Goal: Transaction & Acquisition: Purchase product/service

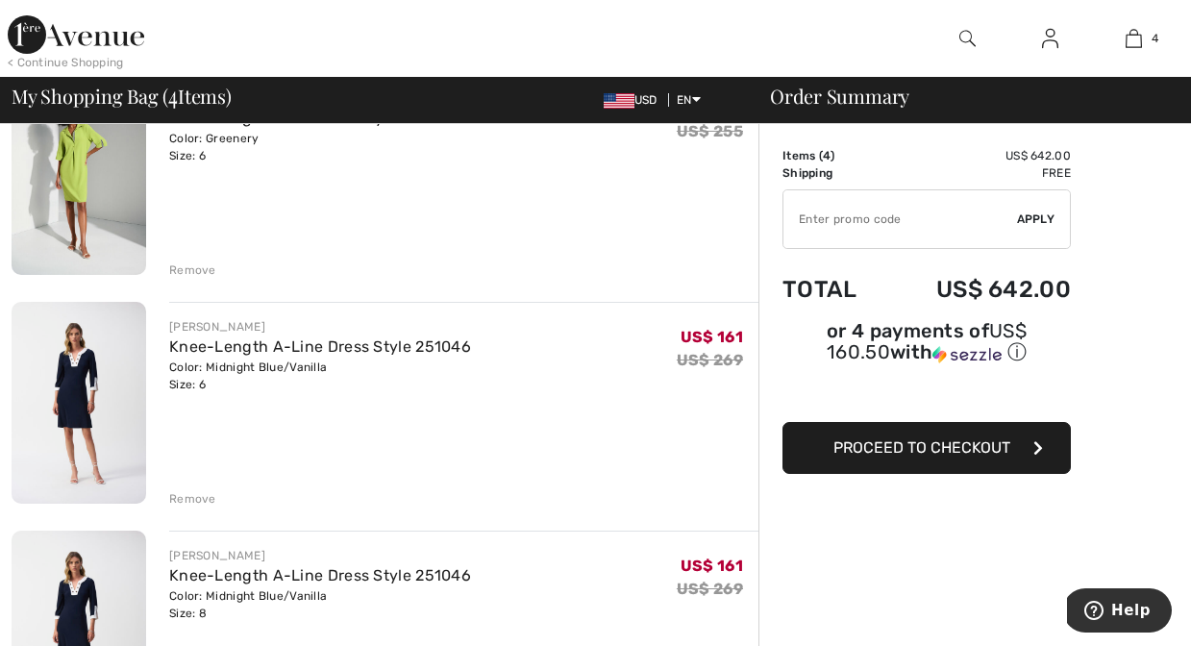
scroll to position [499, 0]
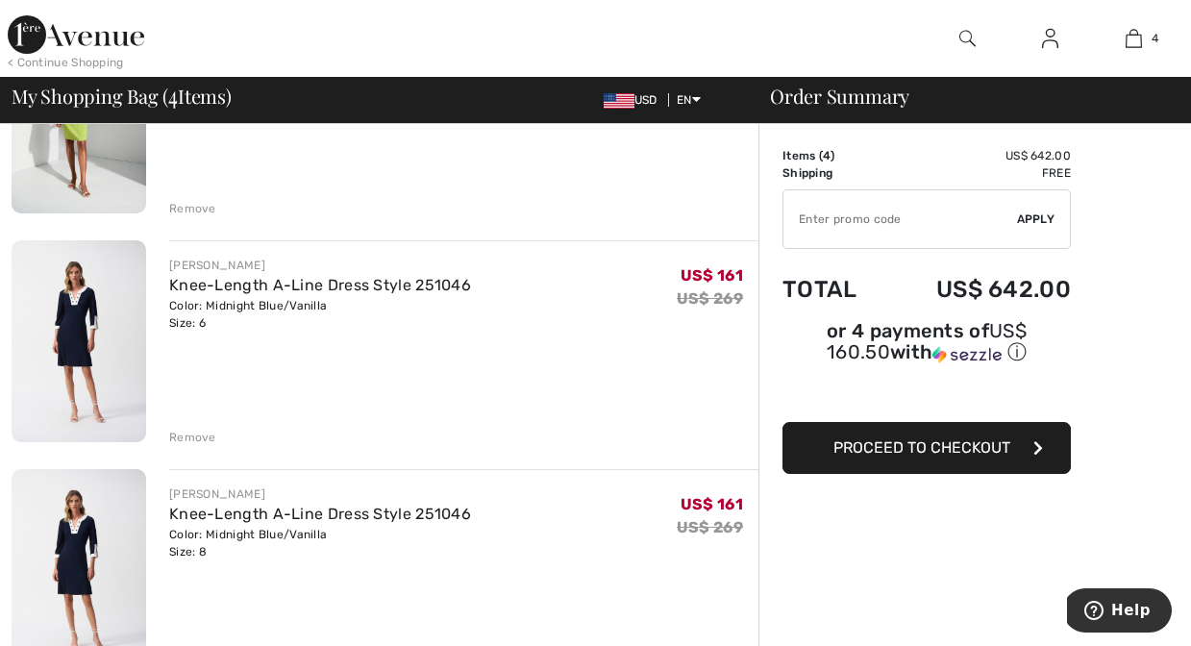
click at [200, 429] on div "Remove" at bounding box center [192, 437] width 47 height 17
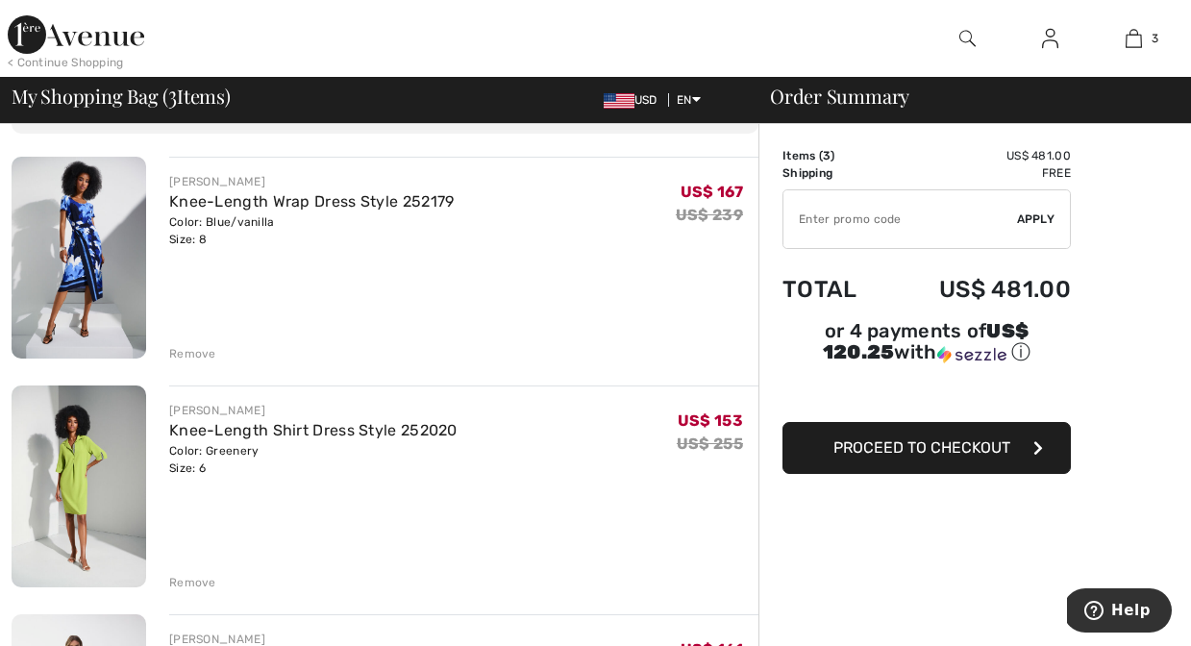
scroll to position [123, 0]
click at [190, 347] on div "Remove" at bounding box center [192, 355] width 47 height 17
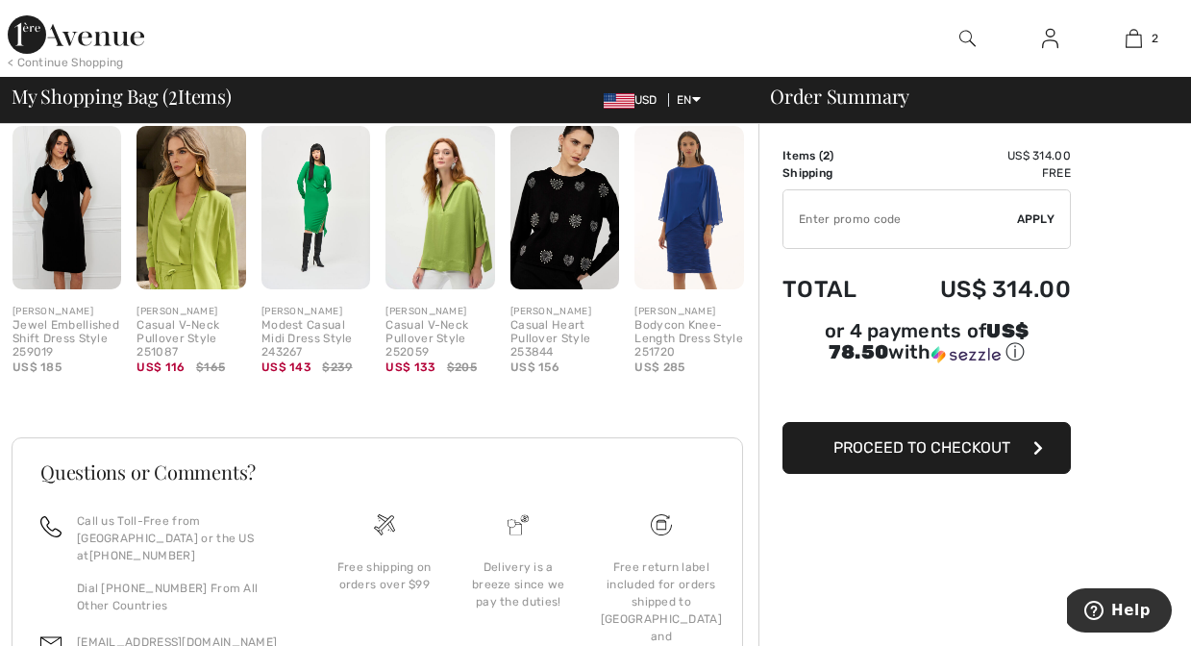
scroll to position [701, 0]
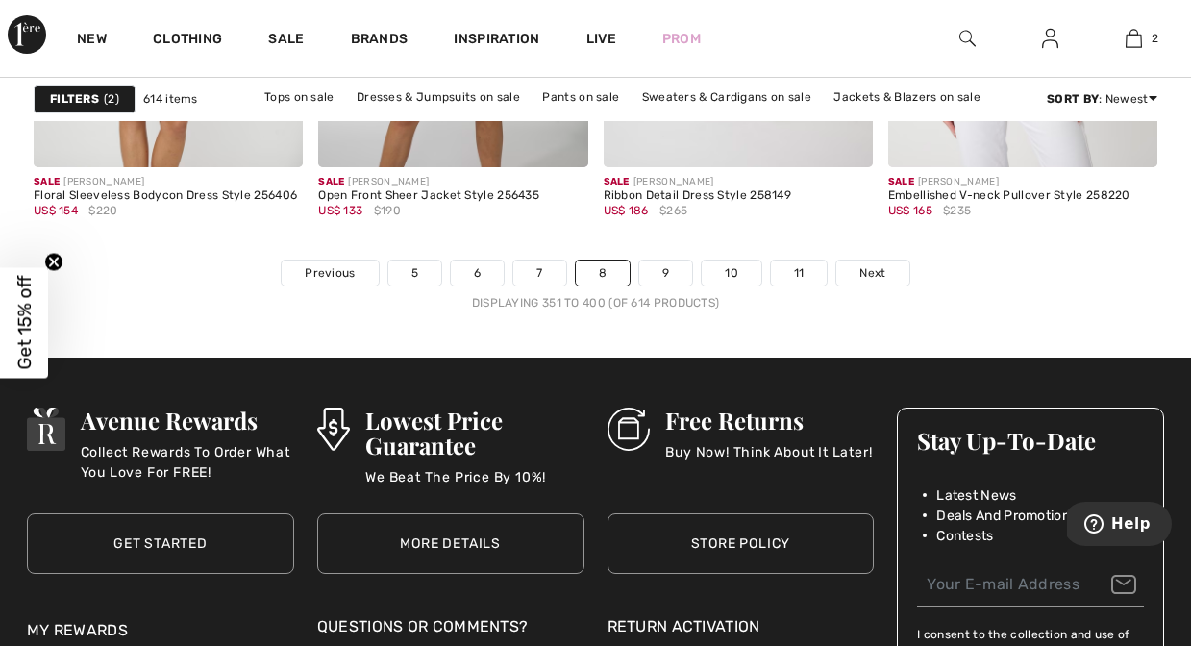
scroll to position [7921, 0]
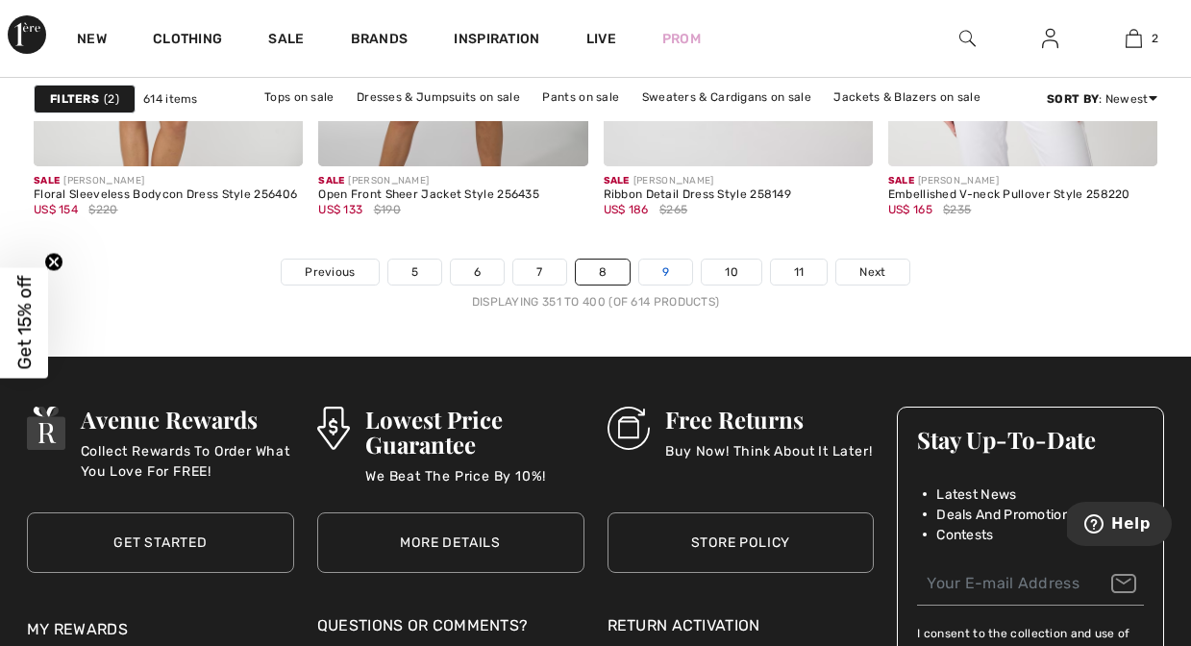
click at [668, 274] on link "9" at bounding box center [665, 272] width 53 height 25
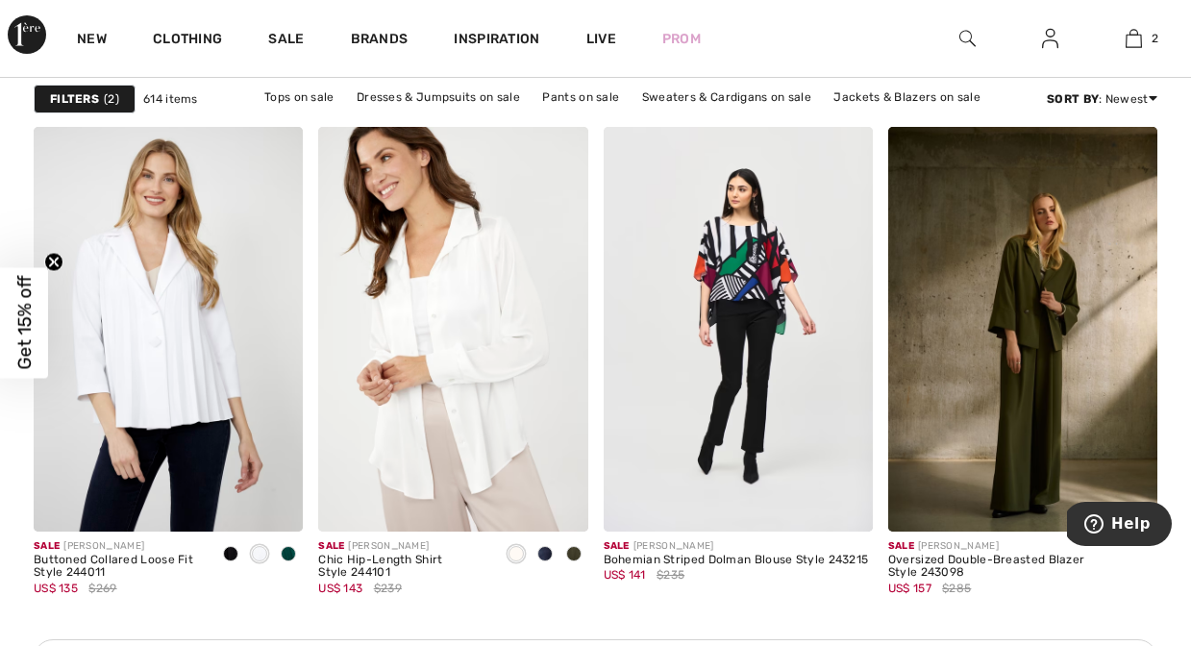
scroll to position [5777, 0]
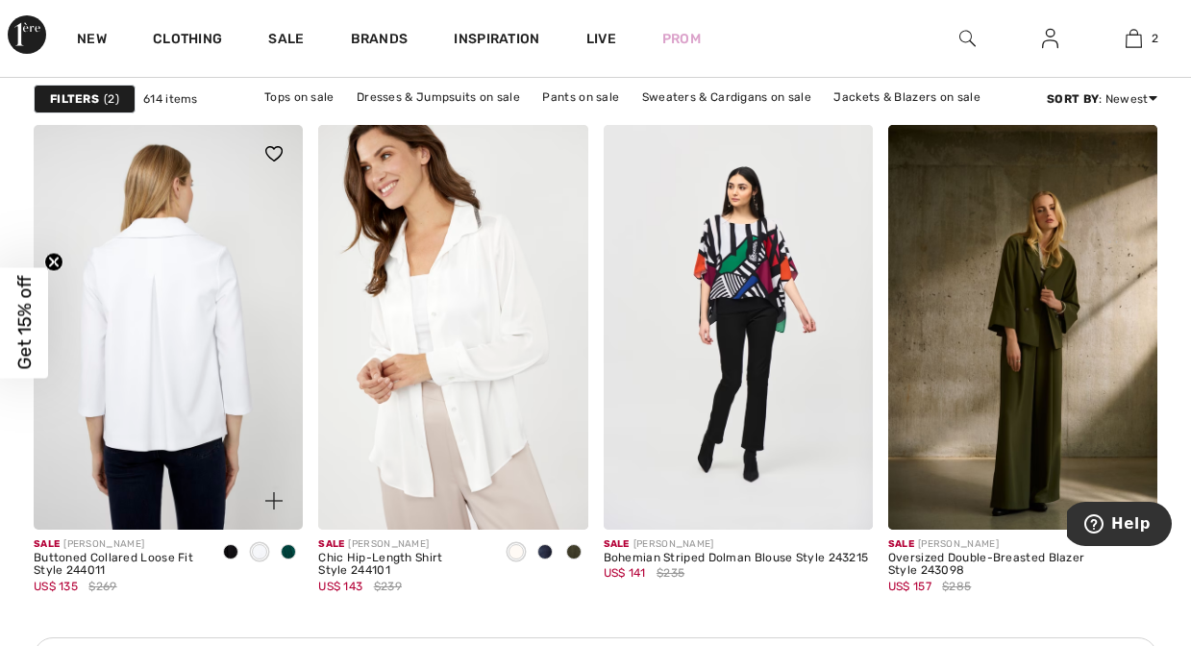
click at [249, 407] on img at bounding box center [168, 327] width 269 height 404
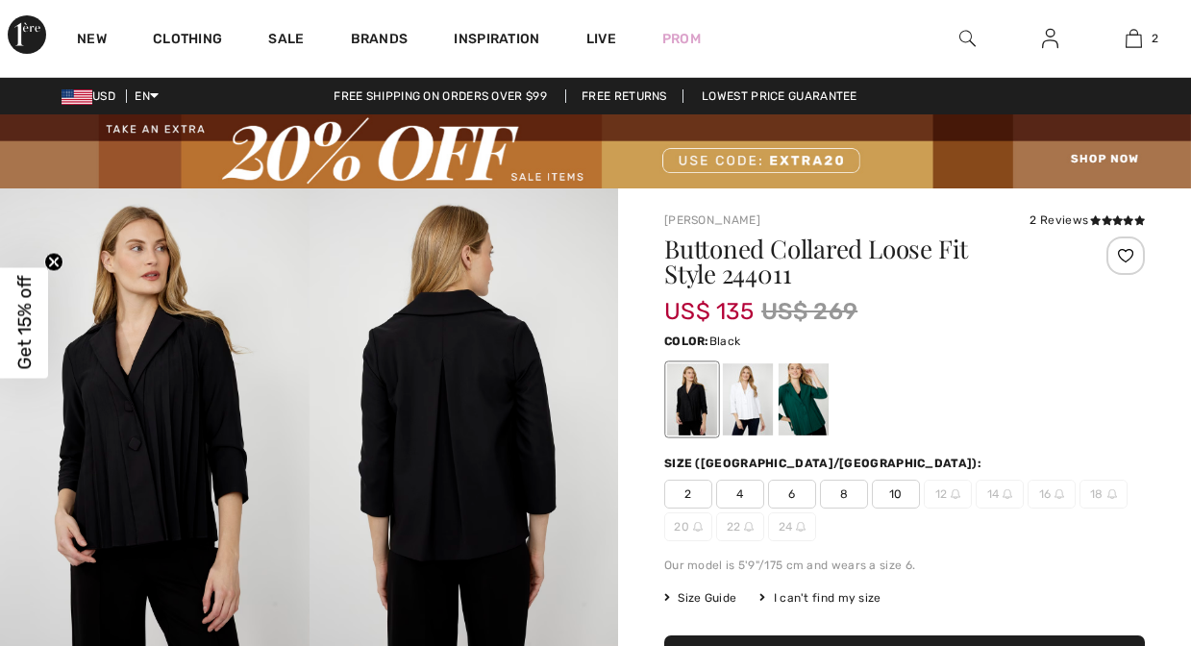
checkbox input "true"
click at [741, 408] on div at bounding box center [748, 400] width 50 height 72
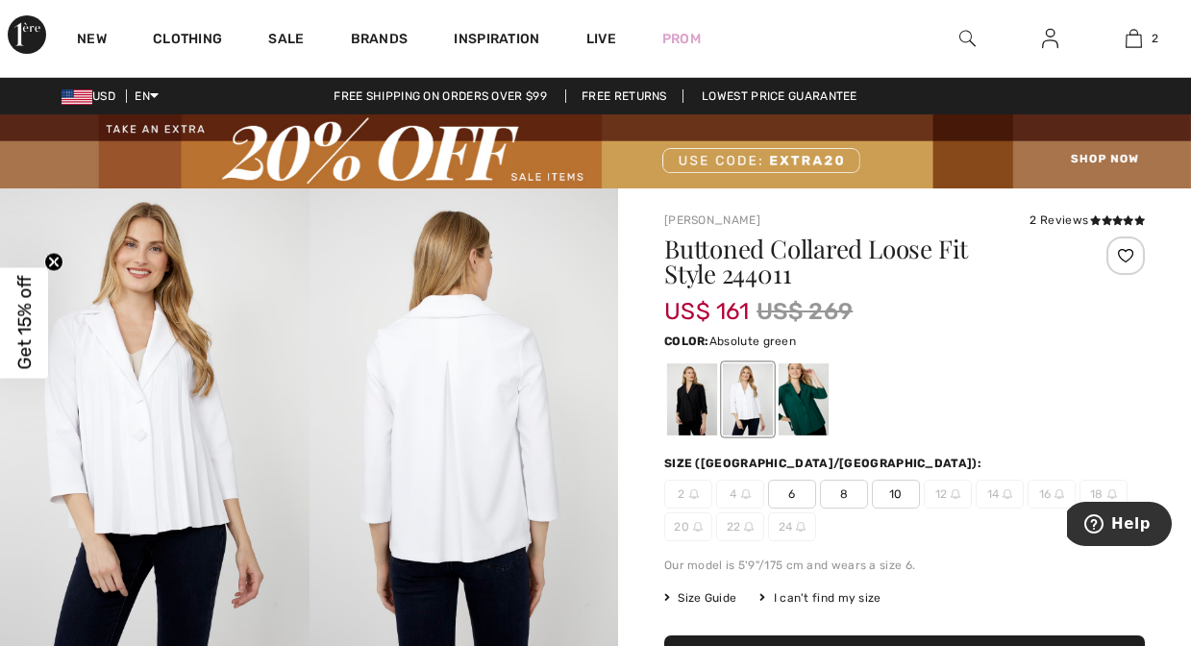
click at [802, 409] on div at bounding box center [804, 400] width 50 height 72
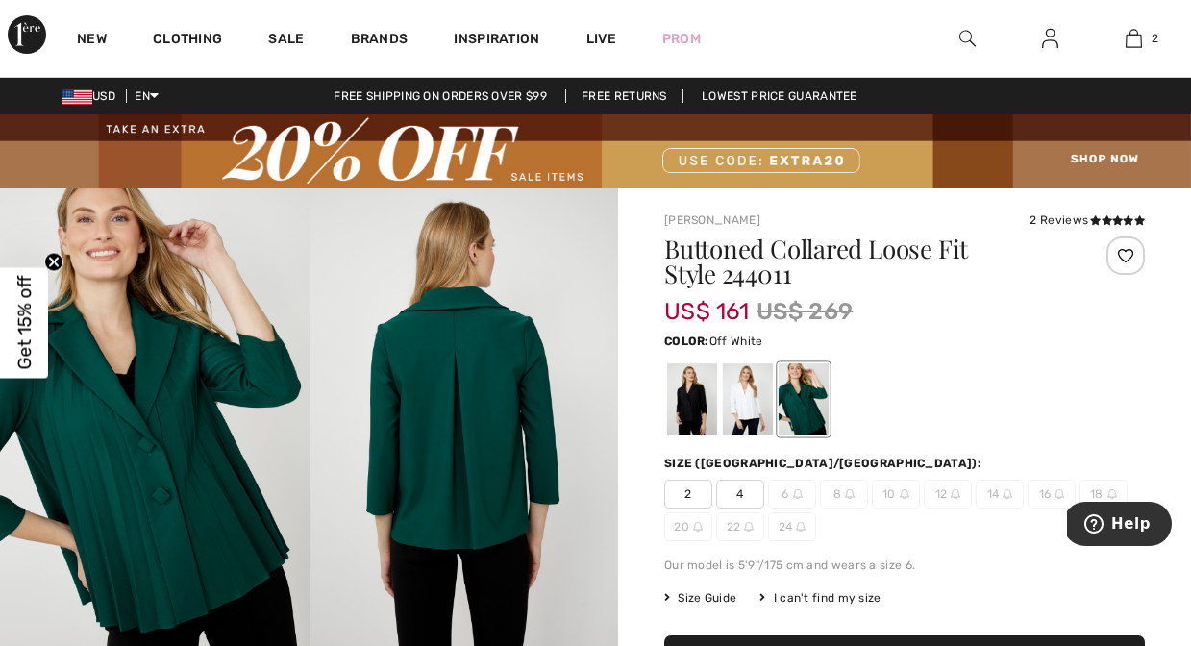
click at [748, 410] on div at bounding box center [748, 400] width 50 height 72
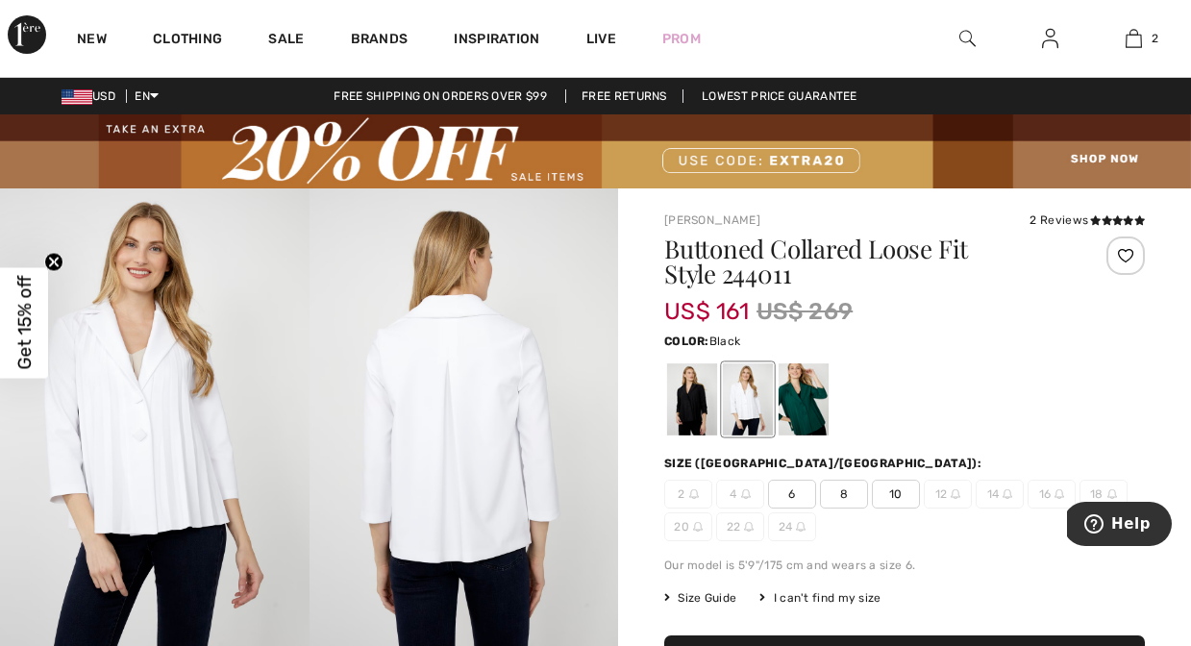
click at [693, 408] on div at bounding box center [692, 400] width 50 height 72
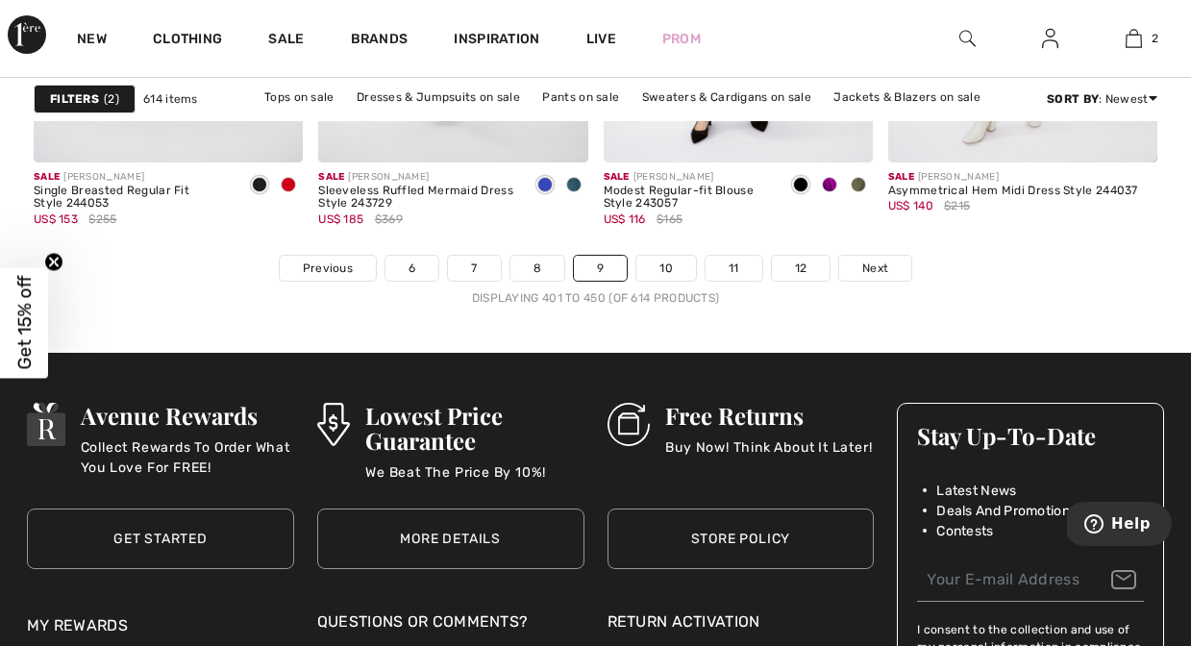
scroll to position [7928, 0]
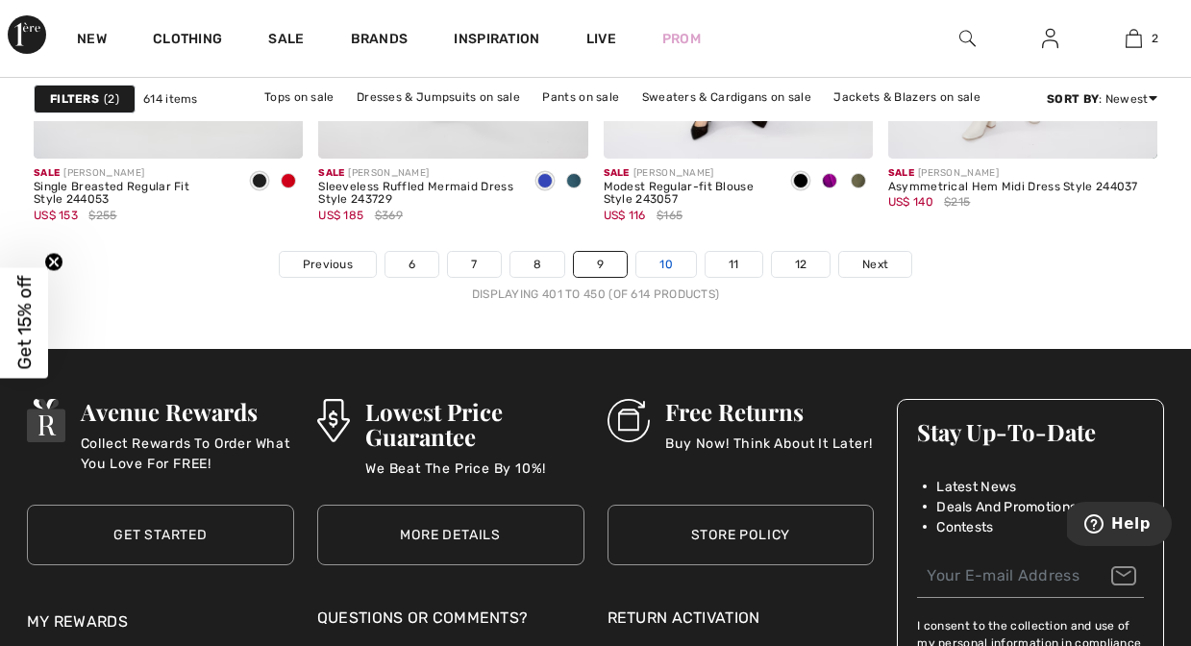
click at [663, 264] on link "10" at bounding box center [666, 264] width 60 height 25
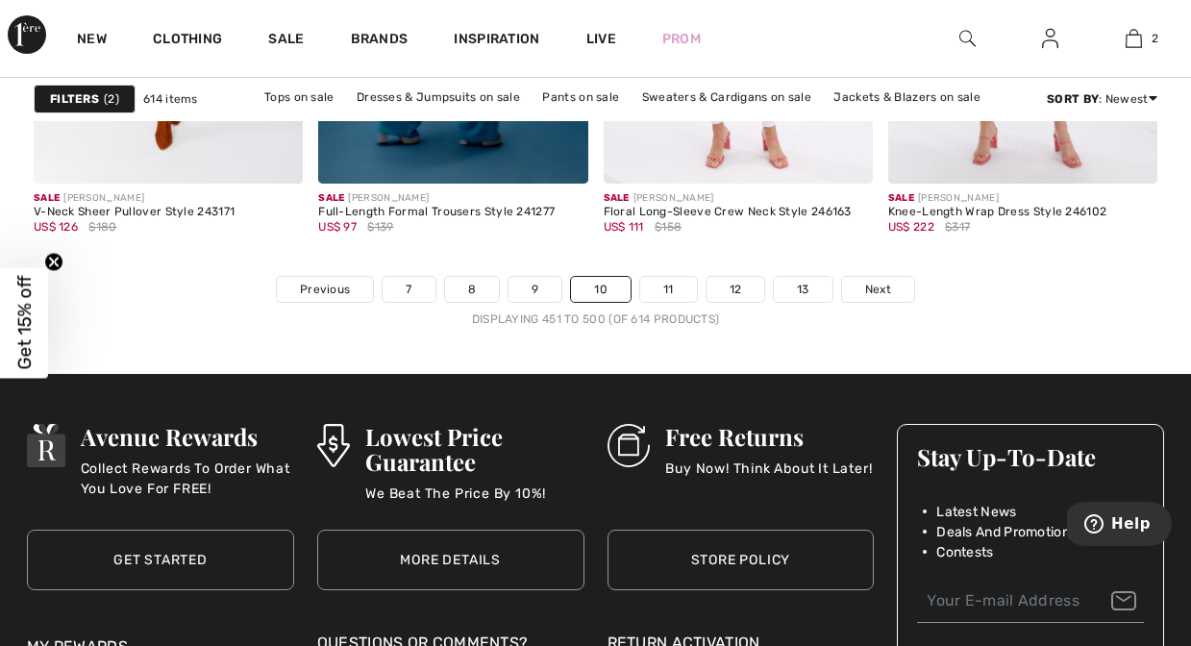
scroll to position [7904, 0]
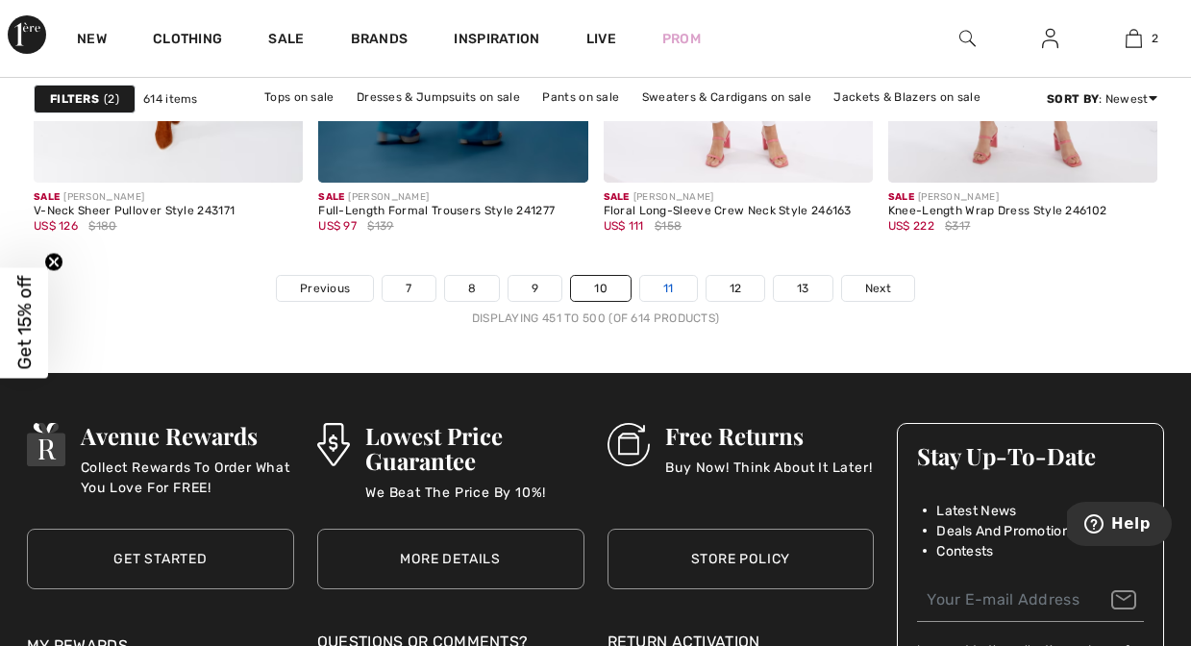
click at [668, 291] on link "11" at bounding box center [668, 288] width 57 height 25
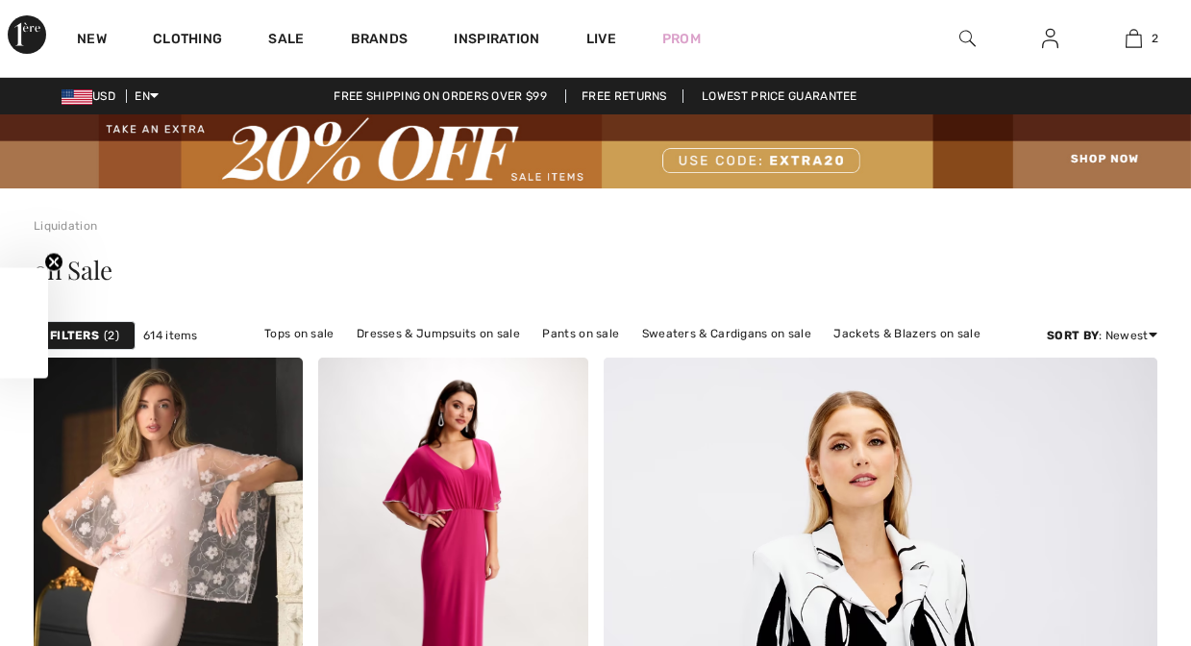
checkbox input "true"
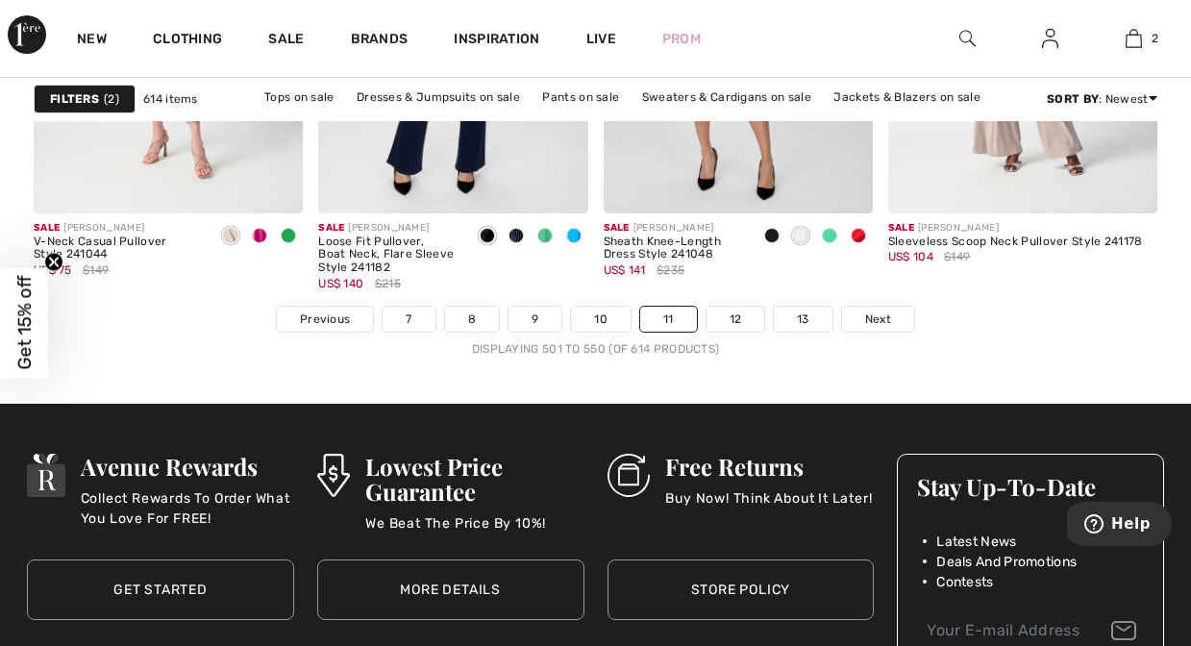
scroll to position [7879, 0]
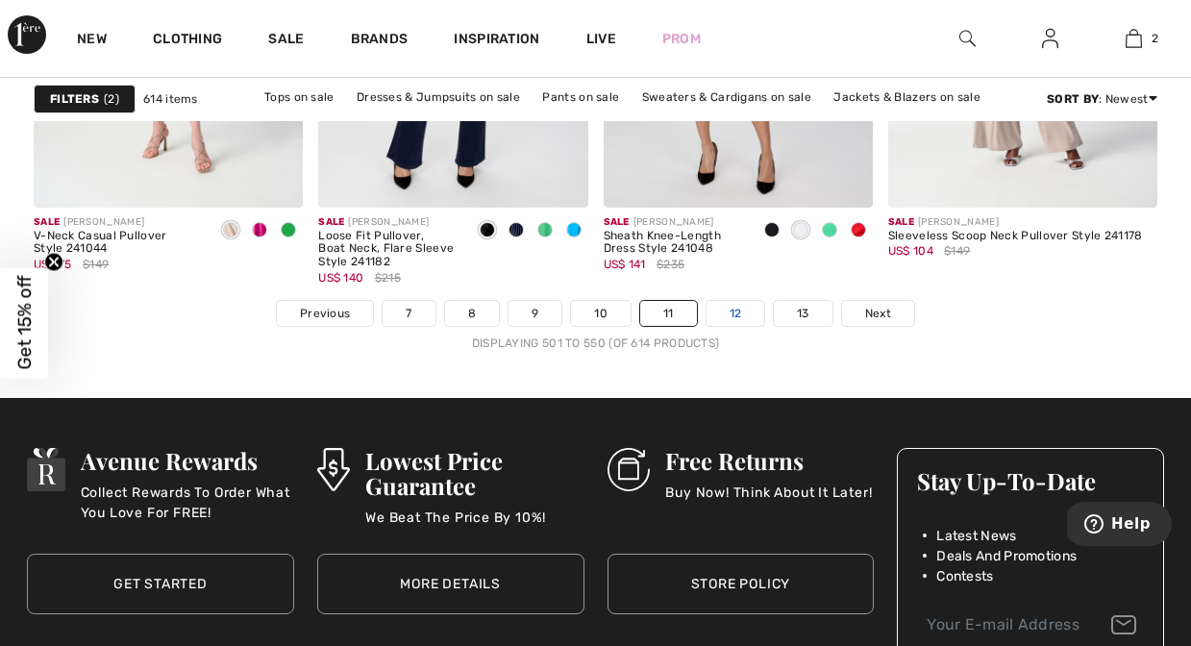
click at [739, 312] on link "12" at bounding box center [735, 313] width 59 height 25
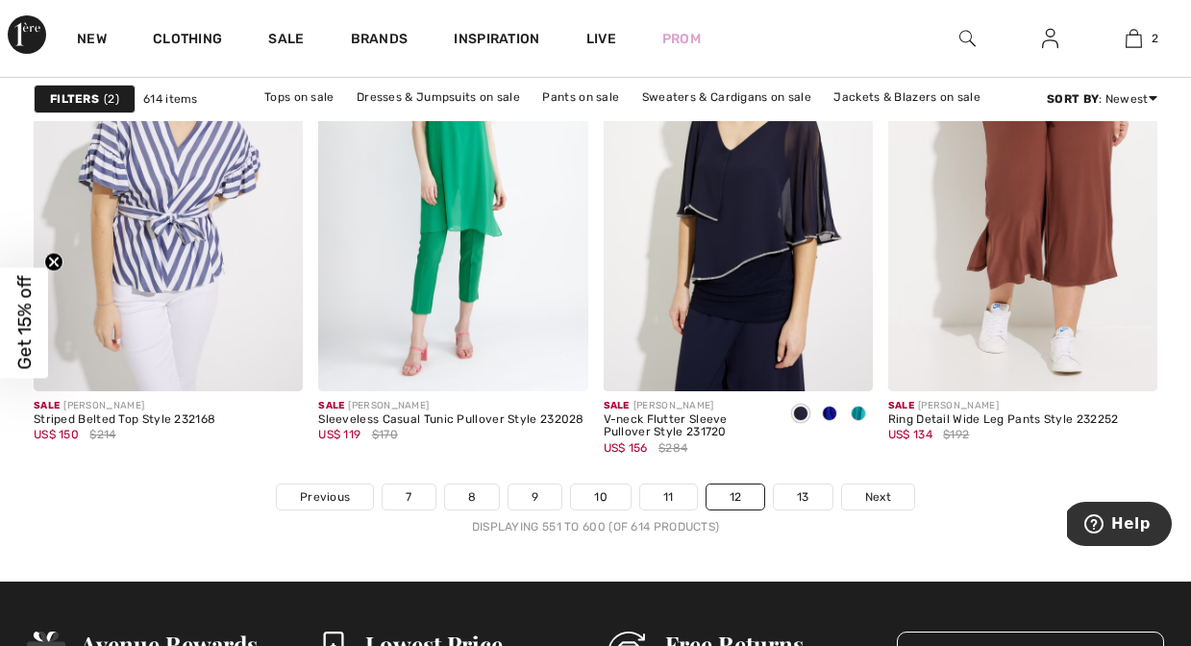
scroll to position [7698, 0]
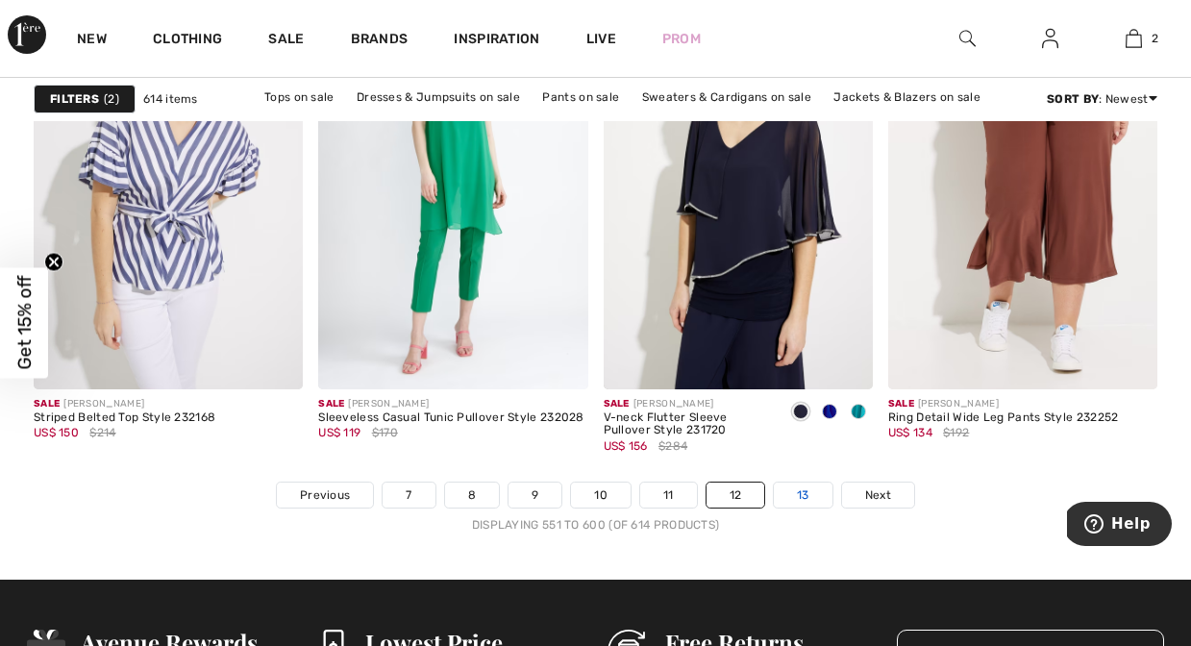
click at [809, 497] on link "13" at bounding box center [803, 494] width 59 height 25
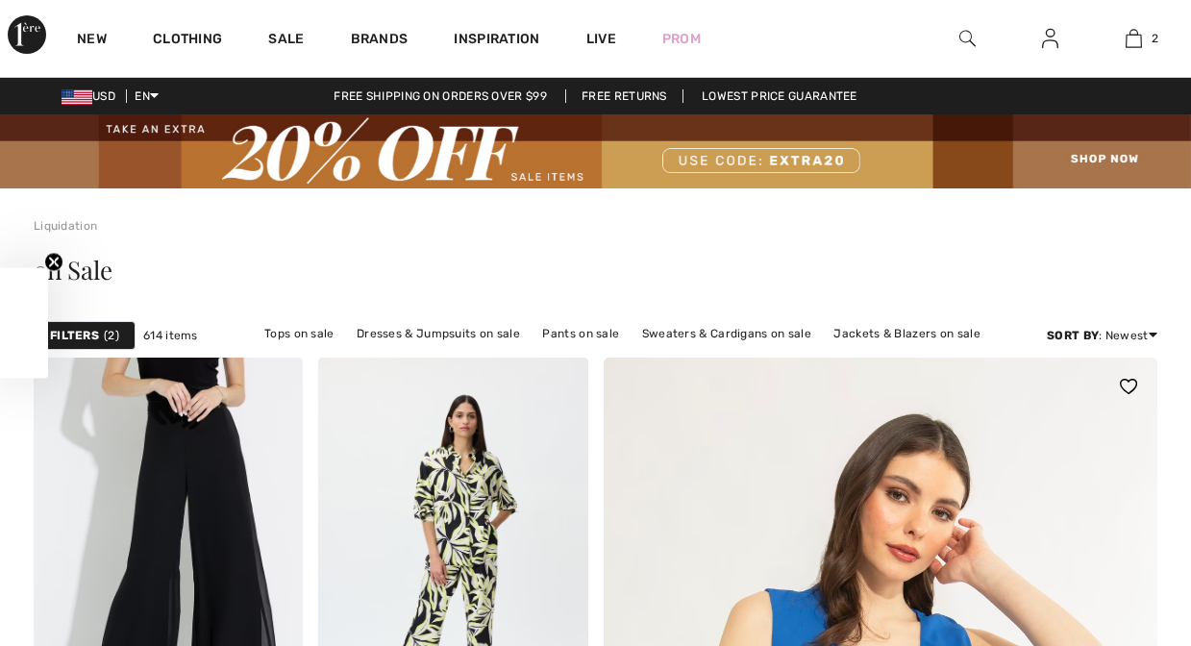
checkbox input "true"
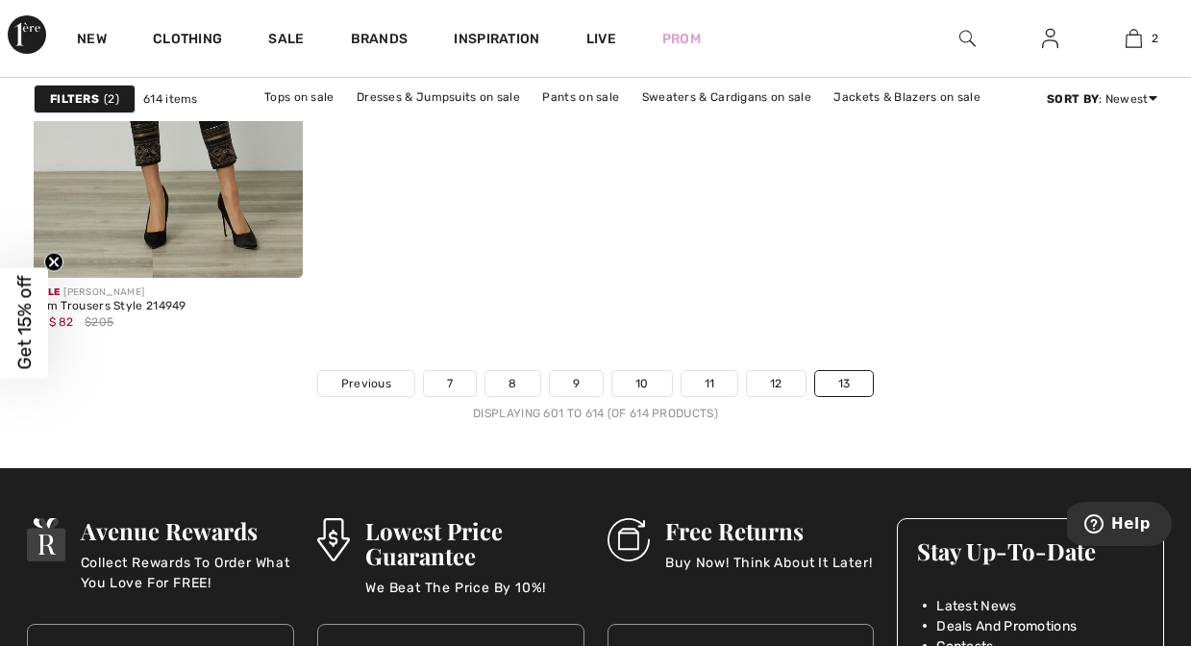
scroll to position [2731, 0]
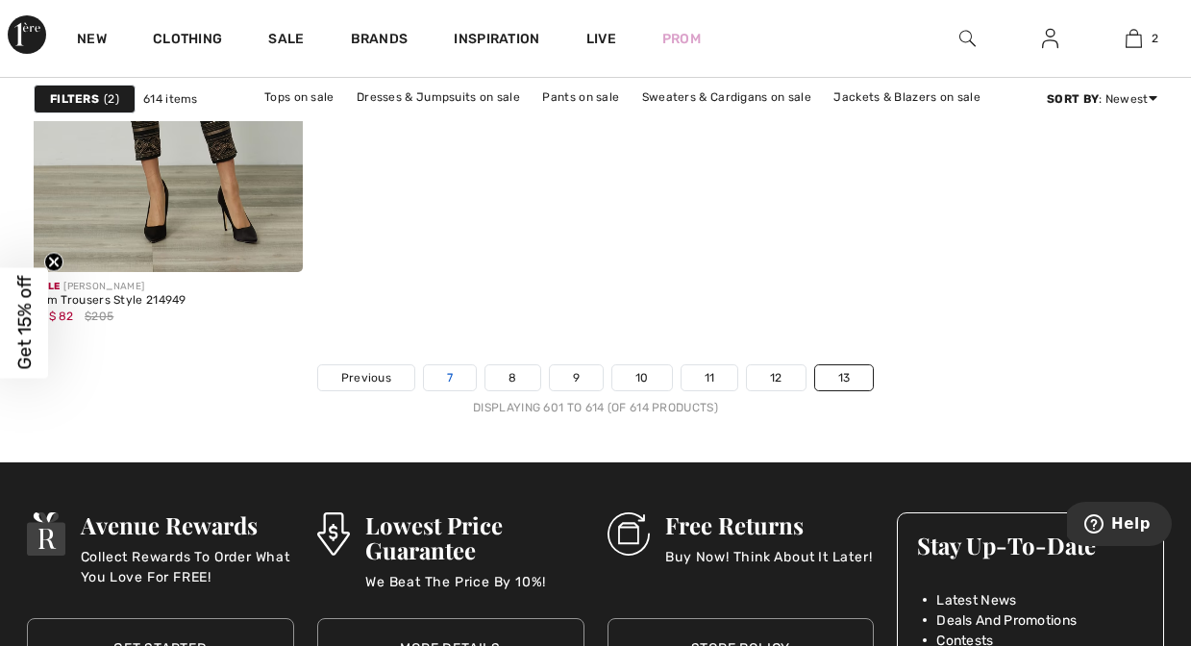
click at [445, 379] on link "7" at bounding box center [450, 377] width 52 height 25
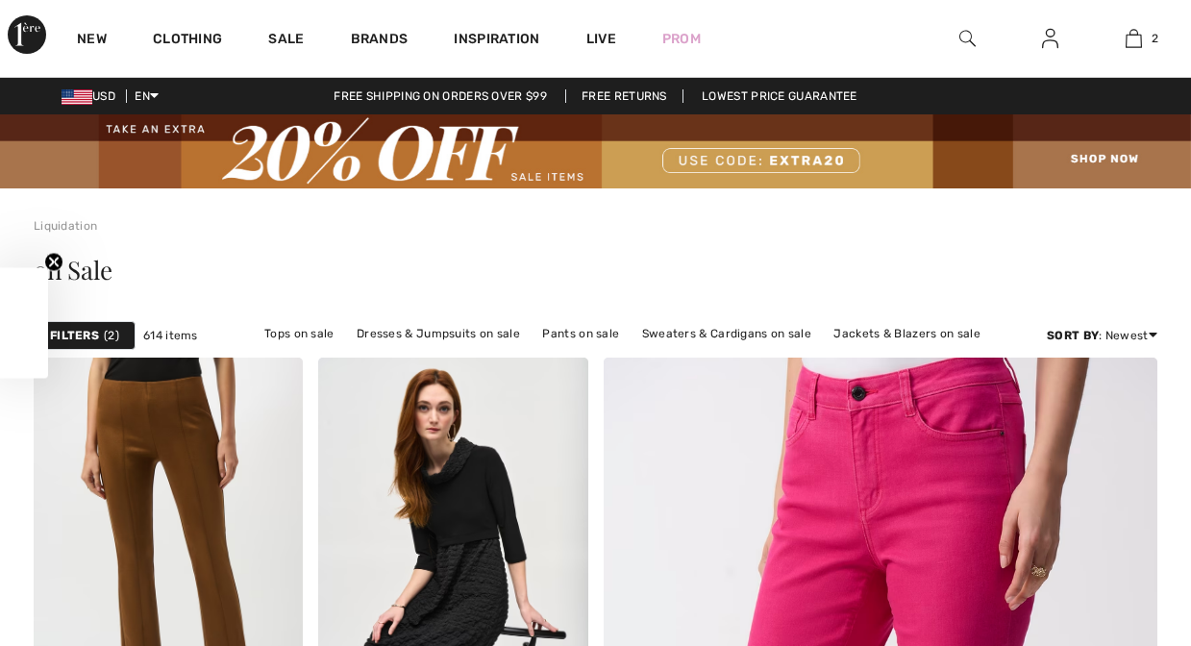
checkbox input "true"
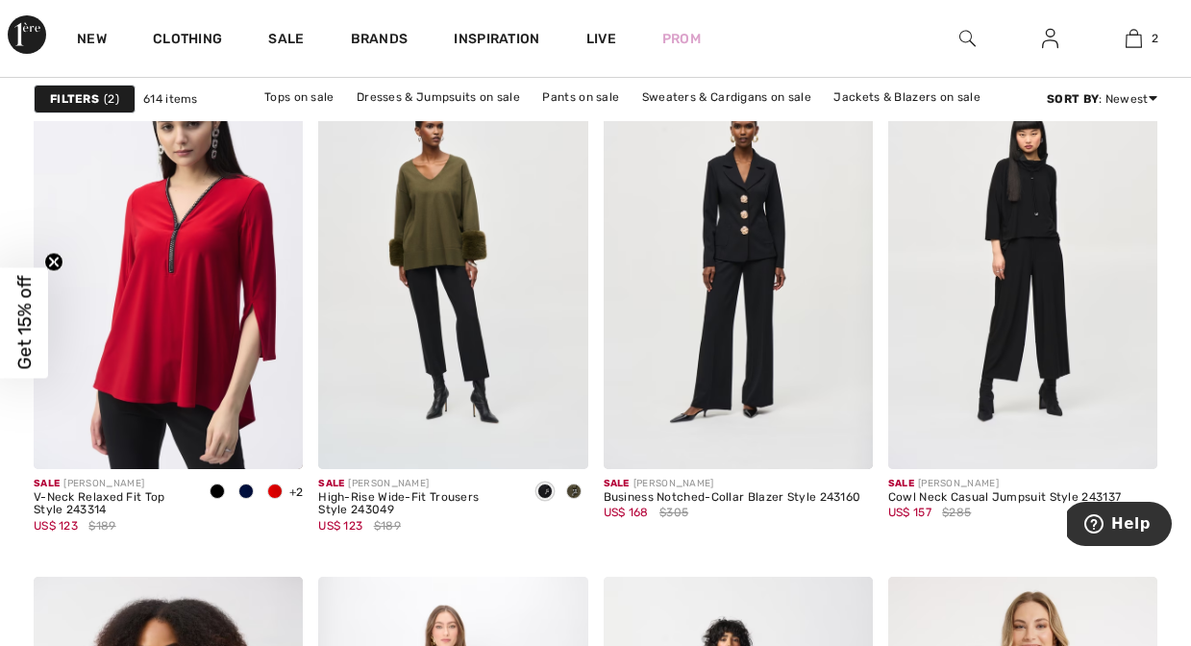
scroll to position [1320, 0]
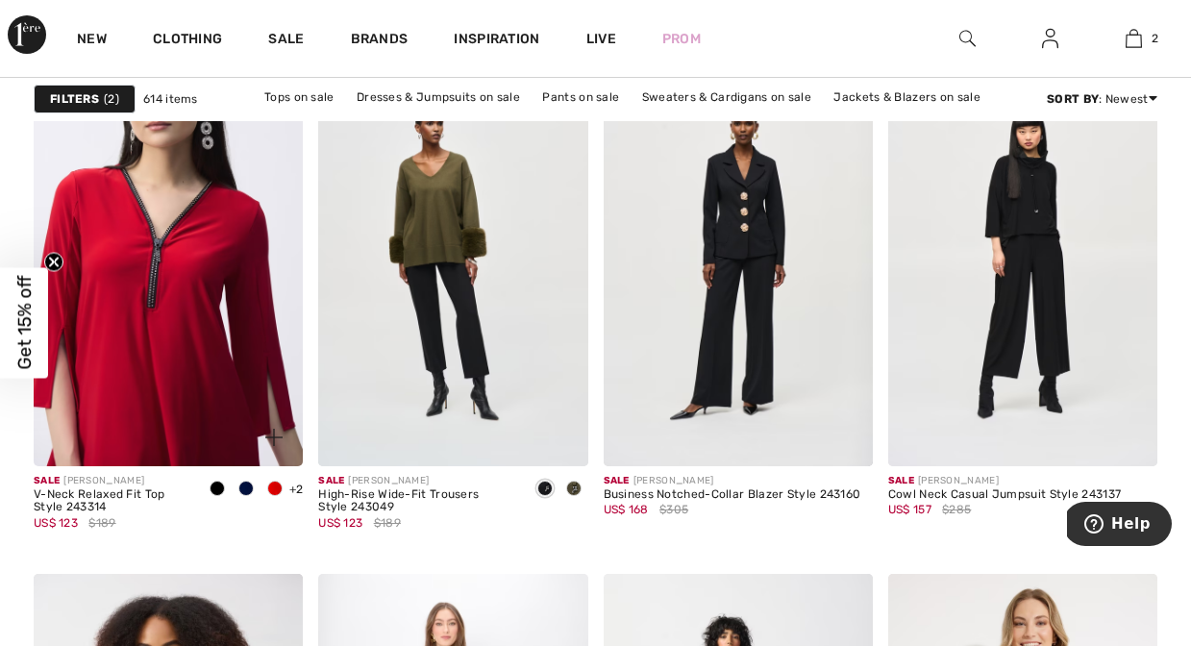
click at [210, 368] on img at bounding box center [168, 264] width 269 height 404
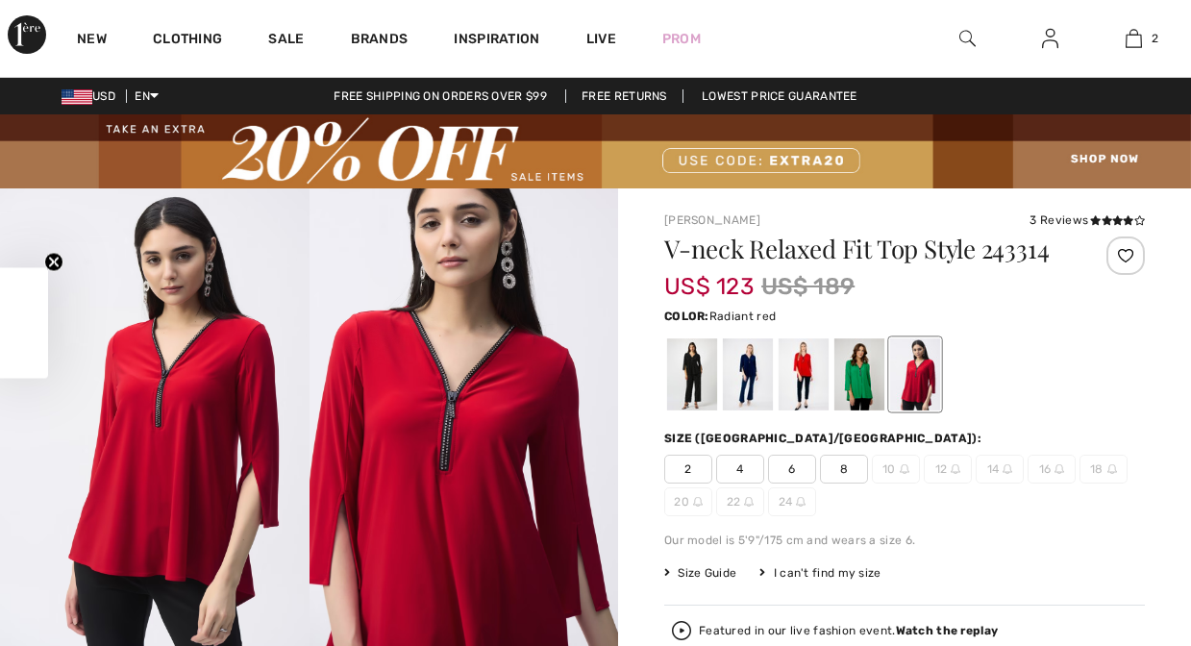
checkbox input "true"
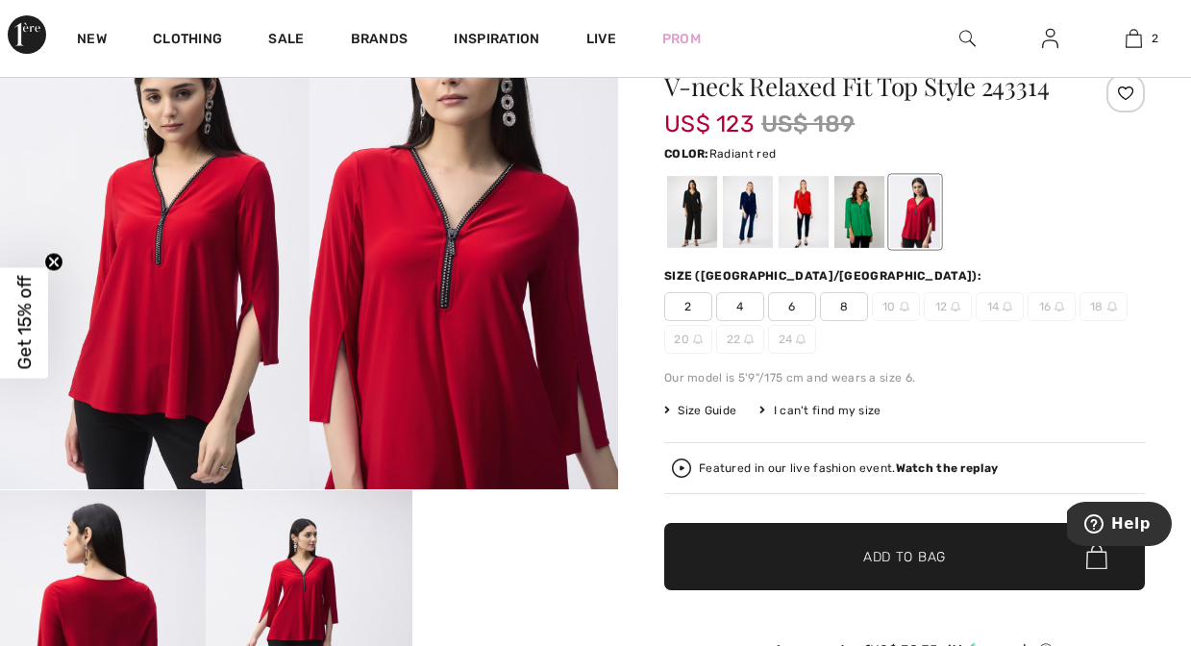
scroll to position [161, 0]
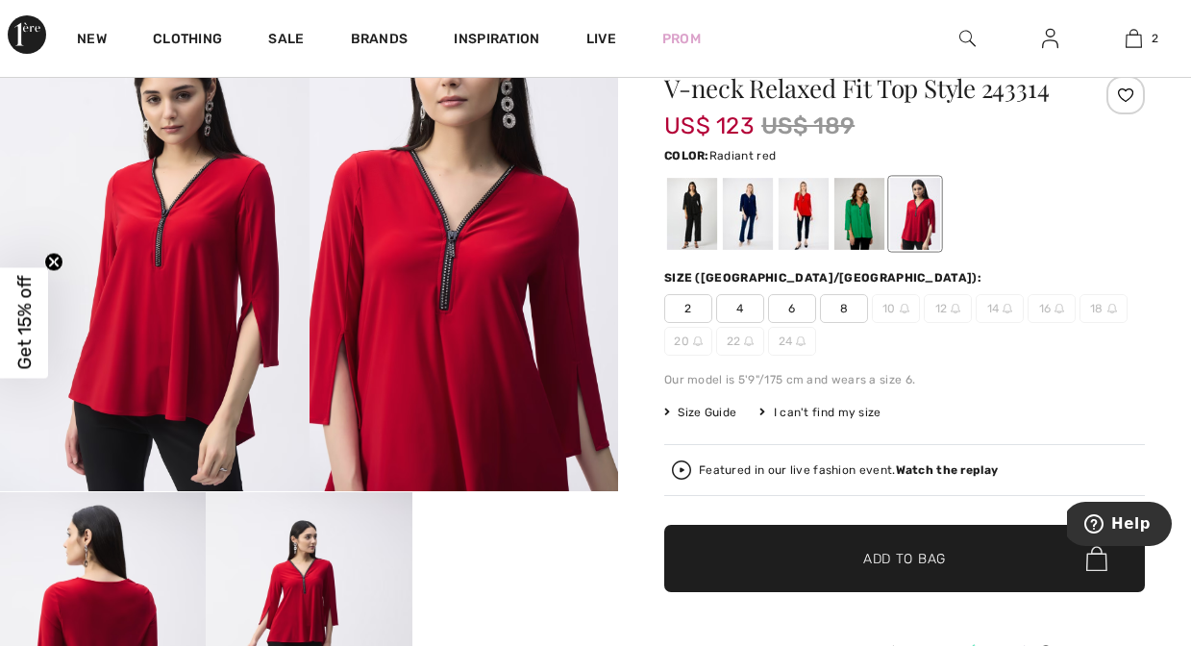
click at [792, 309] on span "6" at bounding box center [792, 308] width 48 height 29
click at [800, 232] on div at bounding box center [804, 215] width 50 height 72
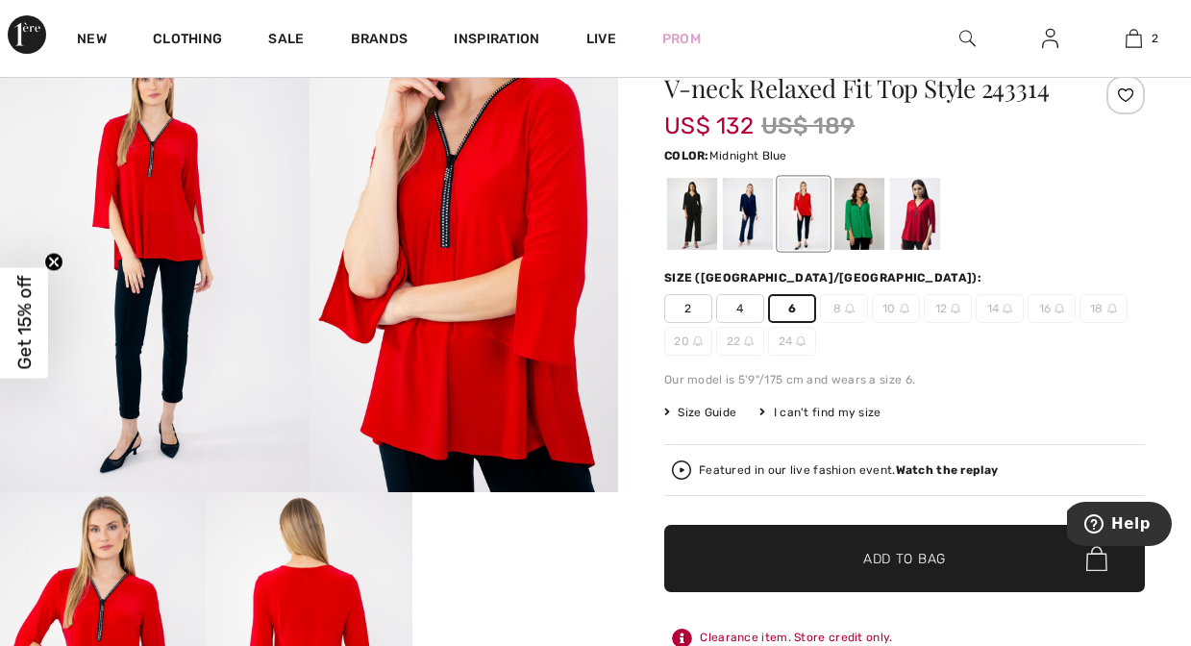
click at [747, 225] on div at bounding box center [748, 215] width 50 height 72
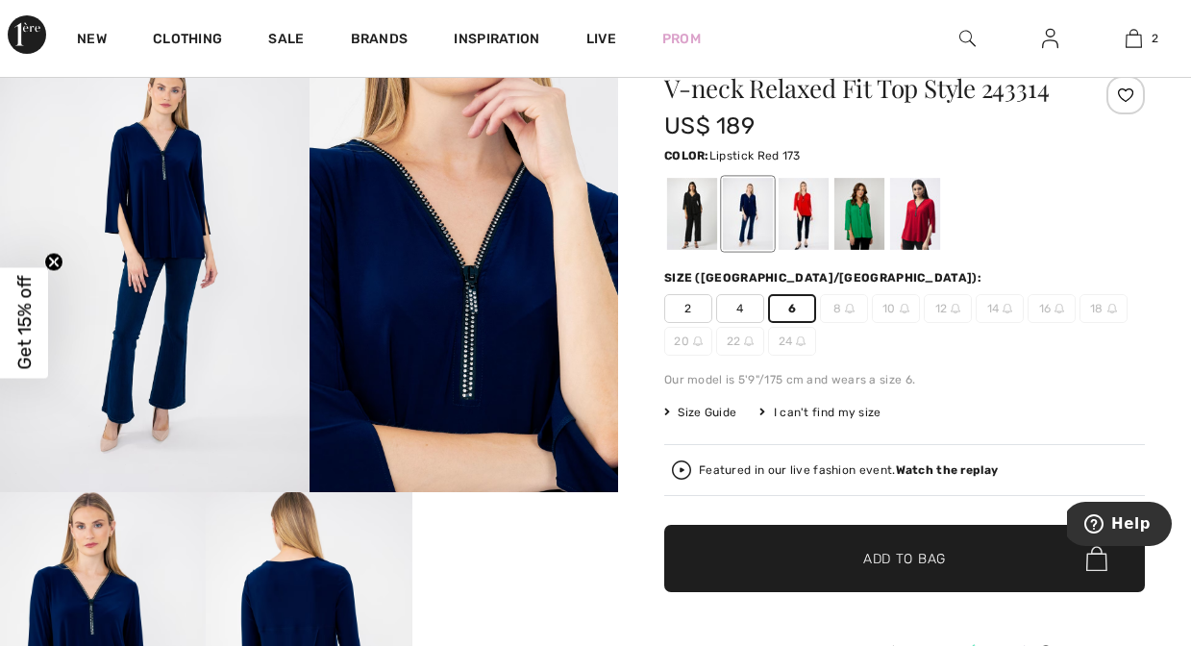
click at [803, 227] on div at bounding box center [804, 215] width 50 height 72
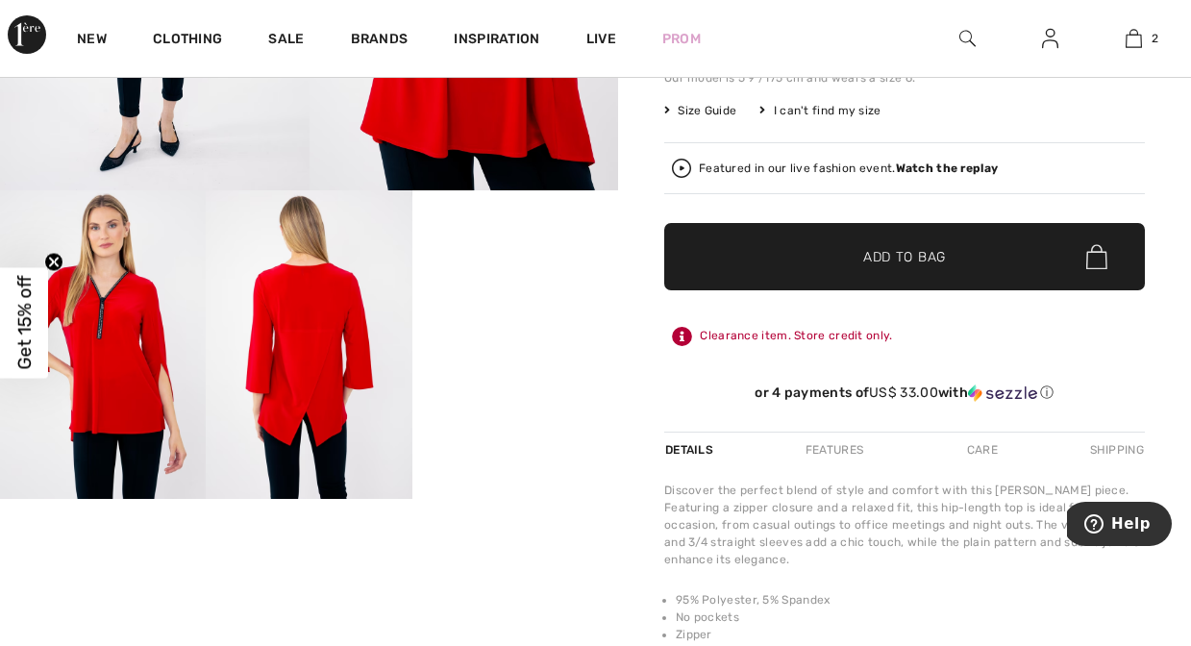
scroll to position [435, 0]
